Goal: Find contact information: Find contact information

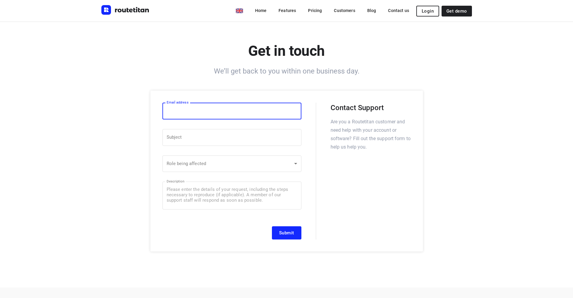
scroll to position [275, 0]
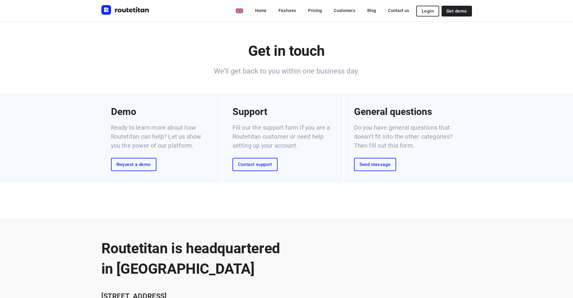
scroll to position [206, 0]
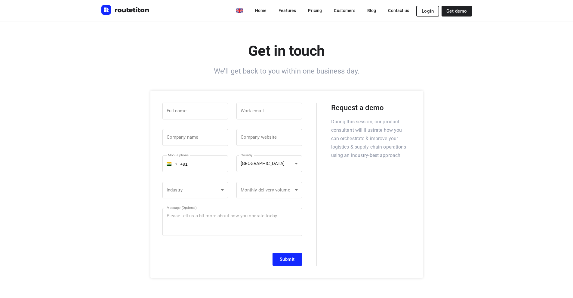
scroll to position [301, 0]
